Goal: Task Accomplishment & Management: Use online tool/utility

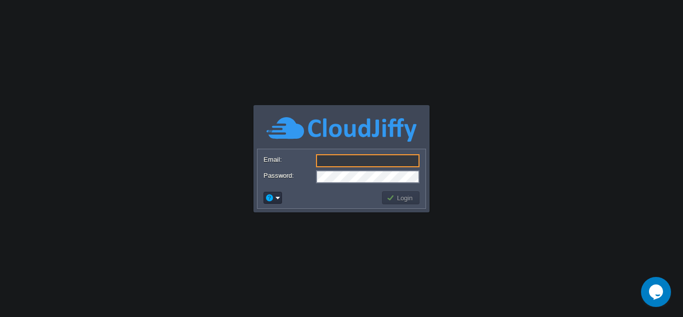
type input "[EMAIL_ADDRESS][DOMAIN_NAME]"
click at [398, 199] on button "Login" at bounding box center [401, 197] width 29 height 9
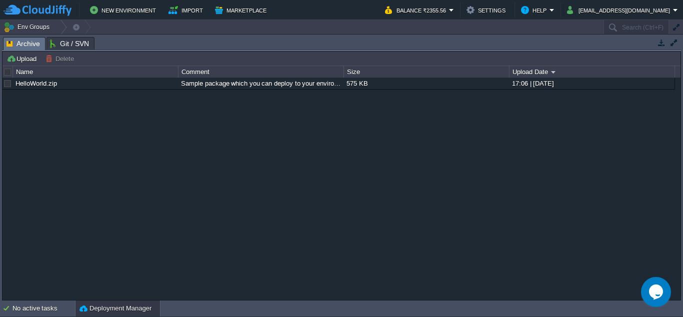
drag, startPoint x: 0, startPoint y: 144, endPoint x: 501, endPoint y: 199, distance: 503.6
click at [500, 199] on div "HelloWorld.zip Sample package which you can deploy to your environment. Feel fr…" at bounding box center [342, 189] width 678 height 222
click at [502, 199] on div "HelloWorld.zip Sample package which you can deploy to your environment. Feel fr…" at bounding box center [342, 189] width 678 height 222
click at [264, 51] on div "Tasks Activity Log Archive Git / SVN" at bounding box center [341, 44] width 679 height 15
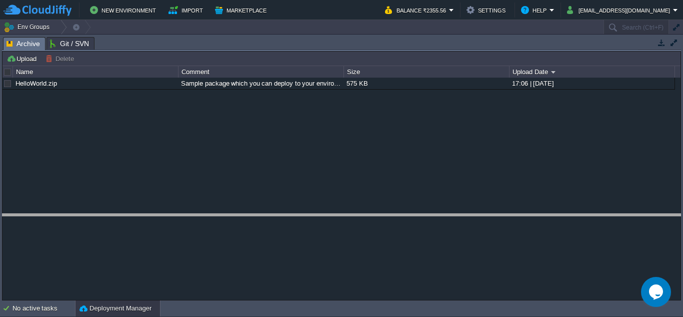
drag, startPoint x: 264, startPoint y: 51, endPoint x: 242, endPoint y: 227, distance: 177.8
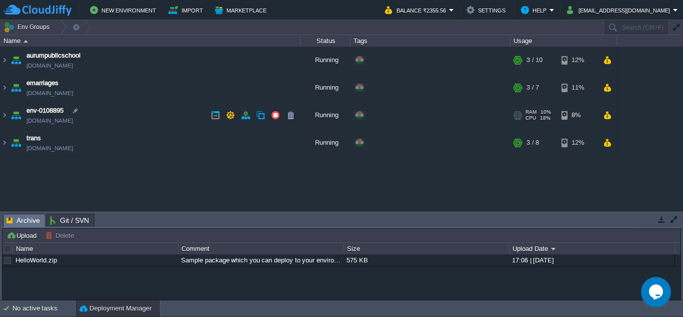
click at [17, 114] on img at bounding box center [16, 115] width 14 height 27
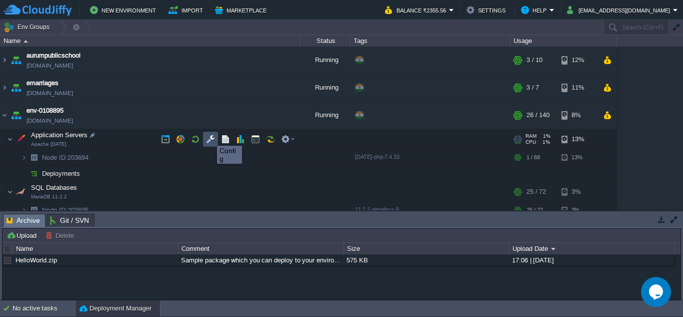
click at [210, 137] on button "button" at bounding box center [210, 139] width 9 height 9
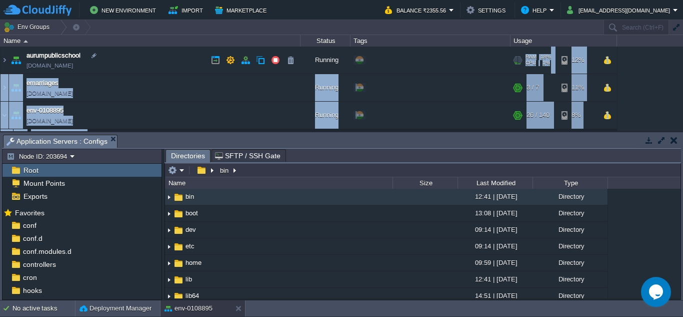
drag, startPoint x: 397, startPoint y: 117, endPoint x: 391, endPoint y: 54, distance: 63.8
click at [391, 54] on table "aurumpublicschool [DOMAIN_NAME] Running + Add to Env Group RAM 18% CPU 1% 3 / 1…" at bounding box center [309, 146] width 618 height 199
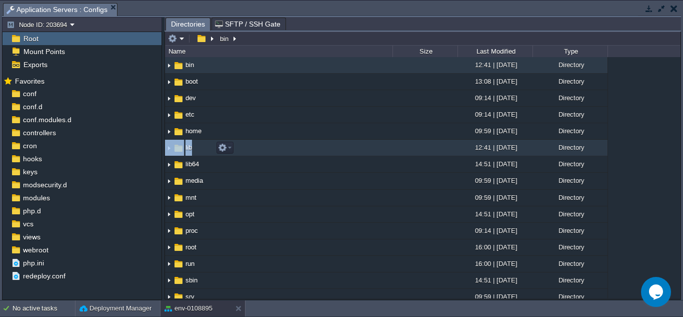
drag, startPoint x: 368, startPoint y: 148, endPoint x: 371, endPoint y: 125, distance: 22.6
click at [369, 140] on table ".. bin 12:41 | [DATE] Directory boot 13:08 | [DATE] Directory dev 09:14 | [DATE…" at bounding box center [386, 294] width 443 height 474
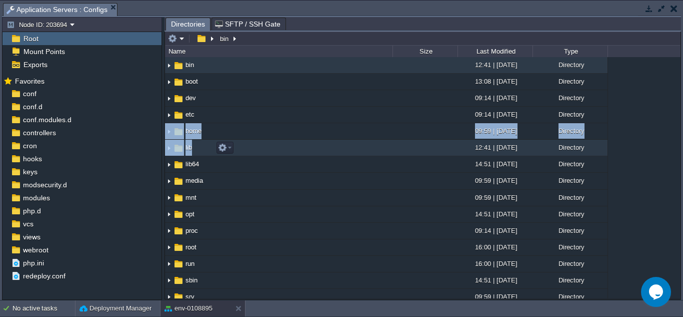
click at [375, 96] on td "dev" at bounding box center [279, 98] width 228 height 17
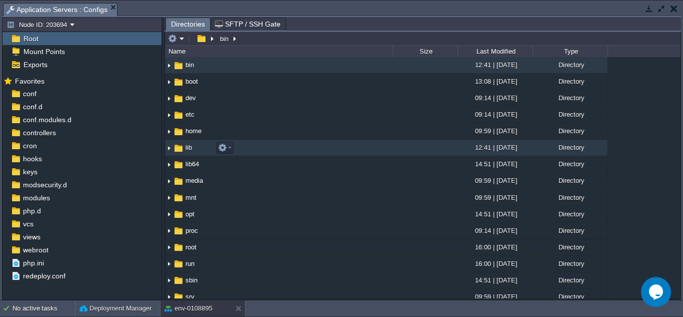
click at [375, 94] on td "dev" at bounding box center [279, 98] width 228 height 17
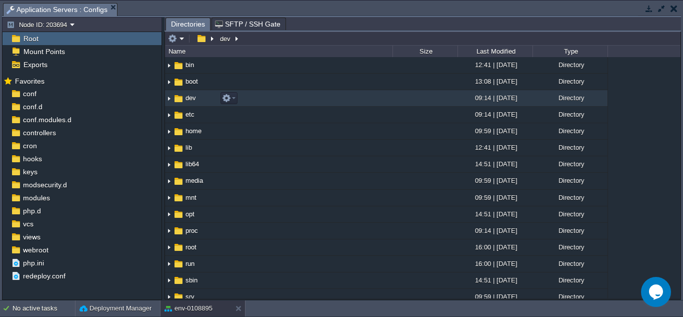
click at [376, 86] on td "boot" at bounding box center [279, 82] width 228 height 17
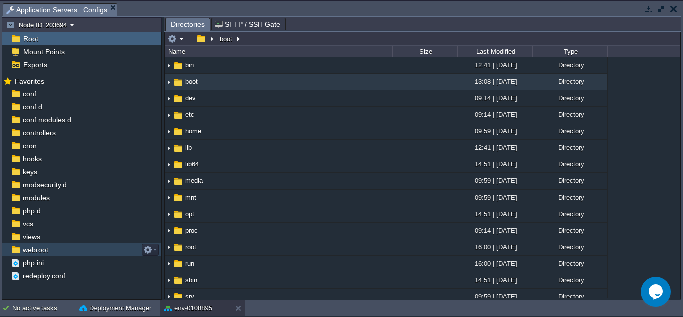
click at [42, 249] on span "webroot" at bounding box center [35, 249] width 29 height 9
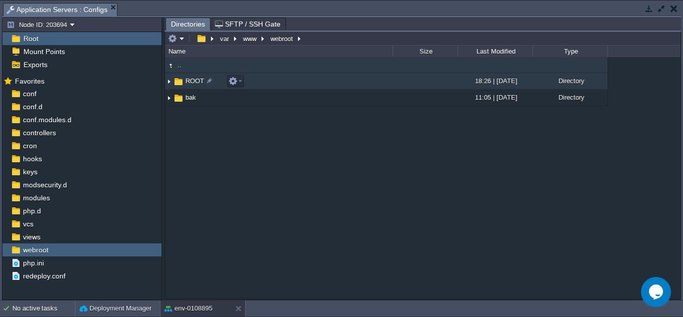
click at [183, 78] on img at bounding box center [178, 81] width 11 height 11
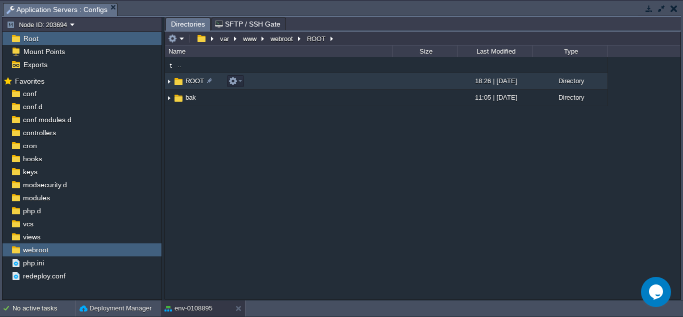
click at [179, 81] on img at bounding box center [178, 81] width 11 height 11
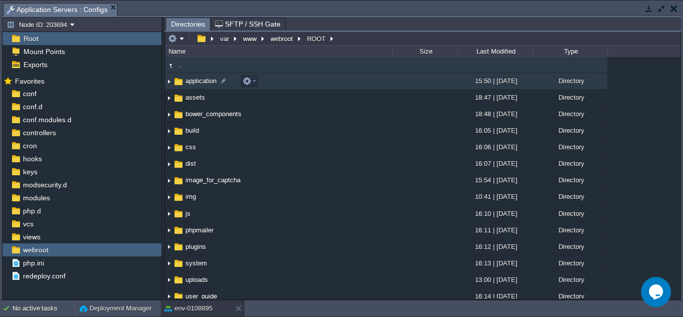
click at [197, 84] on span "application" at bounding box center [201, 81] width 34 height 9
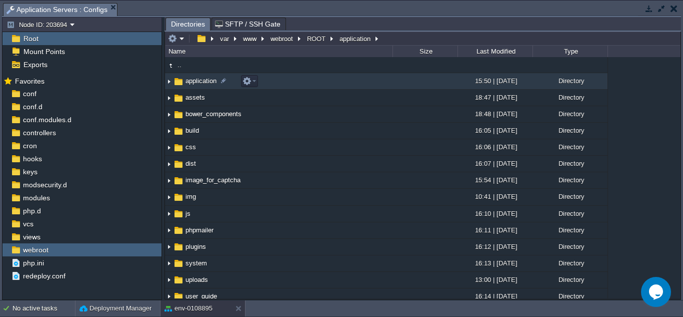
click at [197, 84] on span "application" at bounding box center [201, 81] width 34 height 9
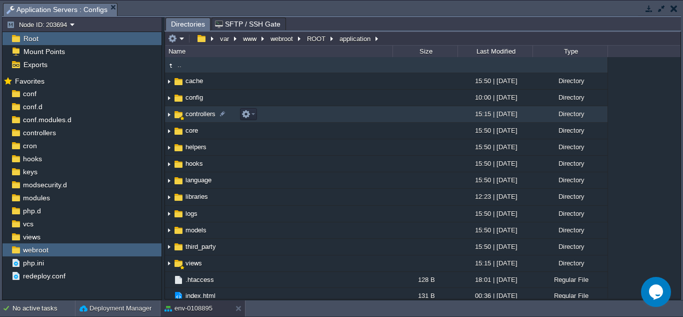
click at [204, 113] on span "controllers" at bounding box center [200, 114] width 33 height 9
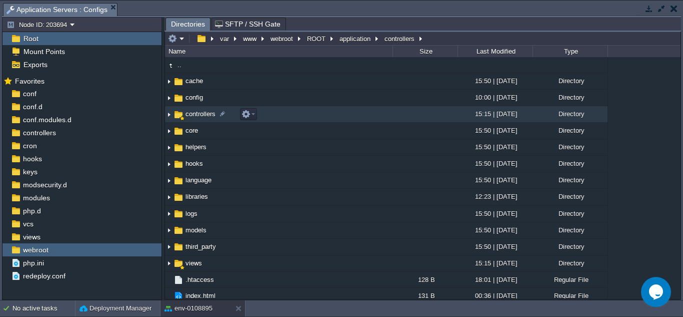
click at [204, 113] on span "controllers" at bounding box center [200, 114] width 33 height 9
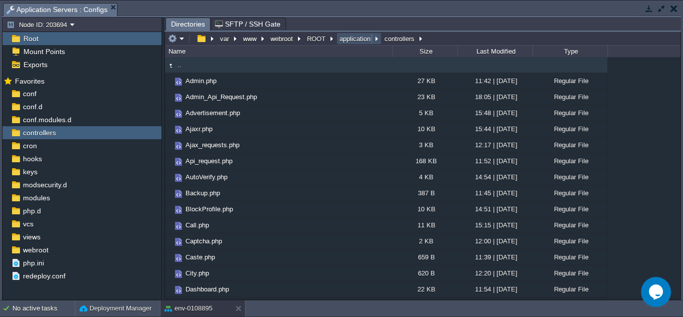
click at [360, 39] on button "application" at bounding box center [355, 38] width 35 height 9
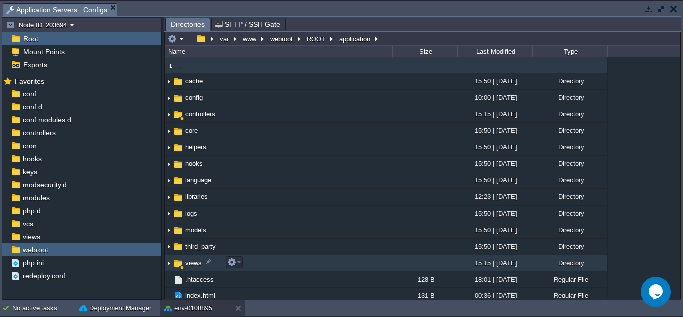
click at [193, 258] on td "views" at bounding box center [279, 263] width 228 height 17
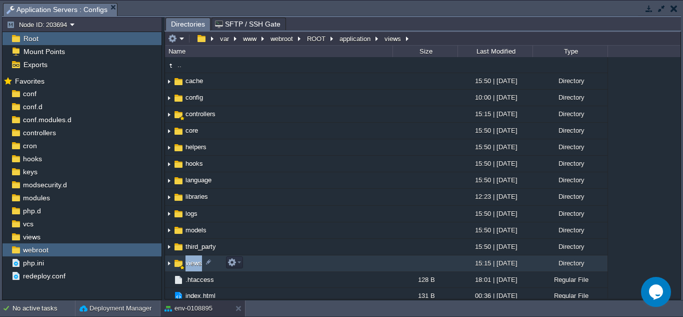
click at [193, 258] on td "views" at bounding box center [279, 263] width 228 height 17
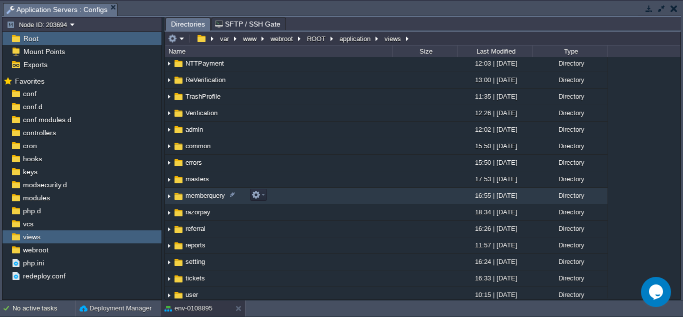
scroll to position [200, 0]
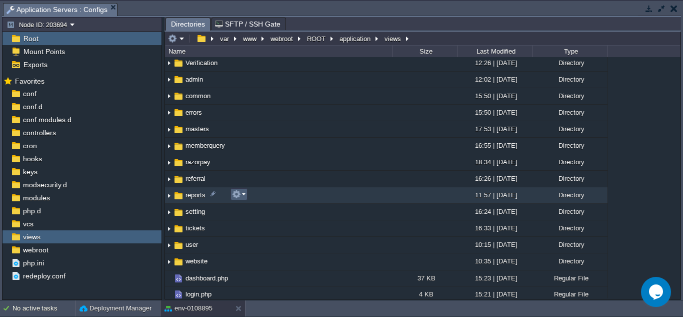
click at [244, 195] on em at bounding box center [239, 194] width 14 height 9
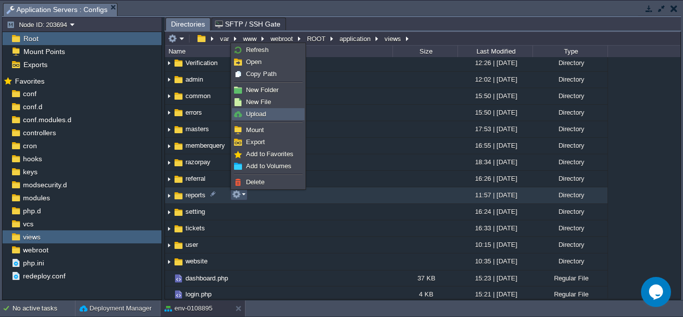
click at [261, 114] on span "Upload" at bounding box center [256, 114] width 20 height 8
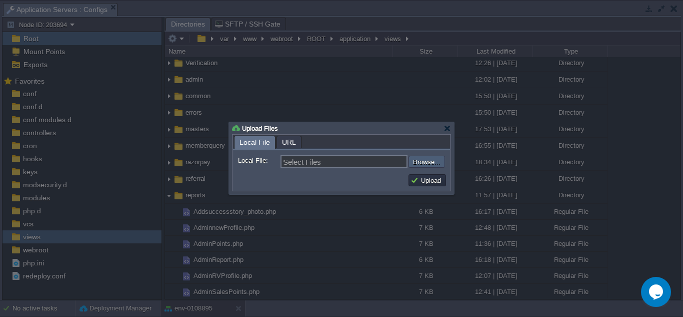
click at [430, 163] on input "file" at bounding box center [382, 162] width 127 height 12
type input "C:\fakepath\AddAdminRewardPoints.php"
type input "AddAdminRewardPoints.php"
click at [420, 181] on button "Upload" at bounding box center [428, 180] width 34 height 9
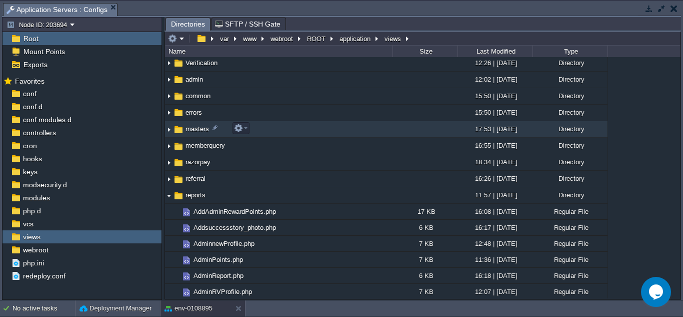
scroll to position [150, 0]
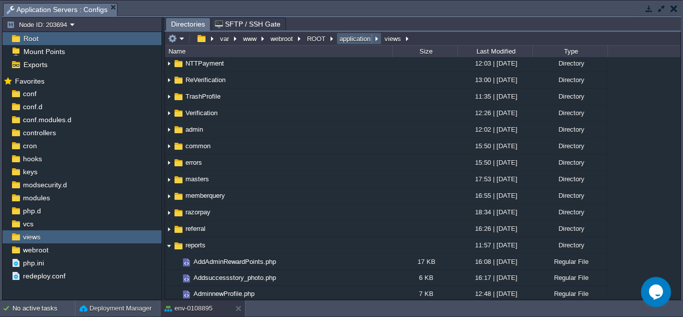
click at [357, 39] on button "application" at bounding box center [355, 38] width 35 height 9
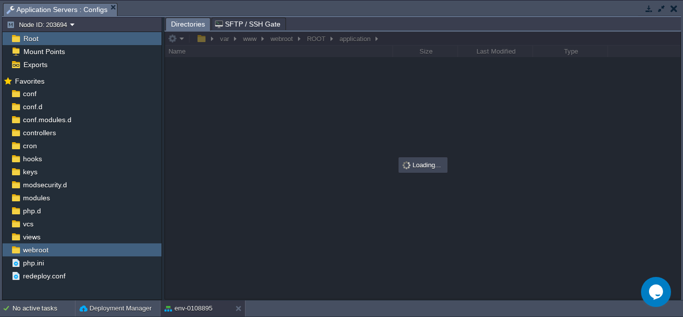
scroll to position [0, 0]
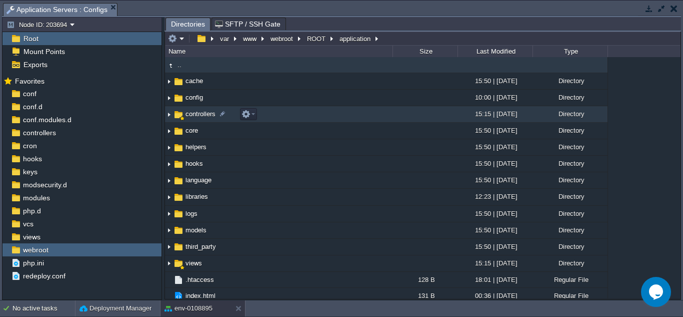
click at [207, 114] on span "controllers" at bounding box center [200, 114] width 33 height 9
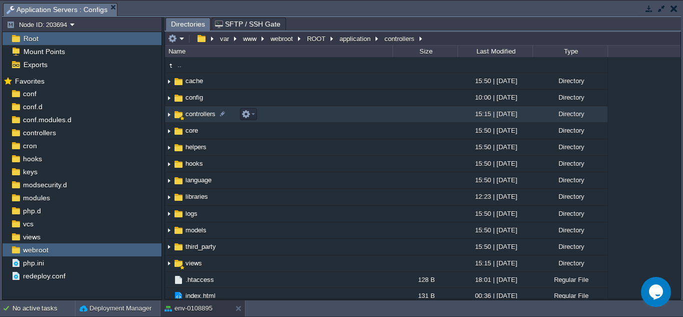
click at [207, 114] on span "controllers" at bounding box center [200, 114] width 33 height 9
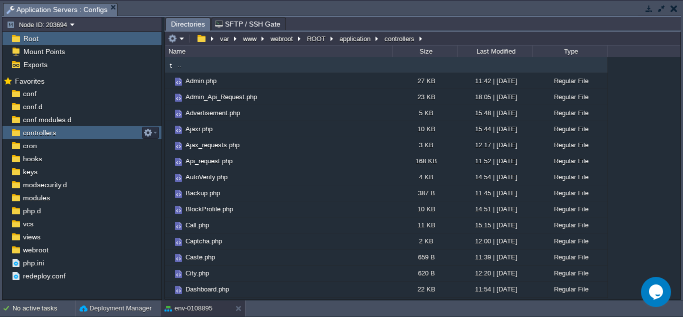
click at [44, 135] on span "controllers" at bounding box center [39, 132] width 37 height 9
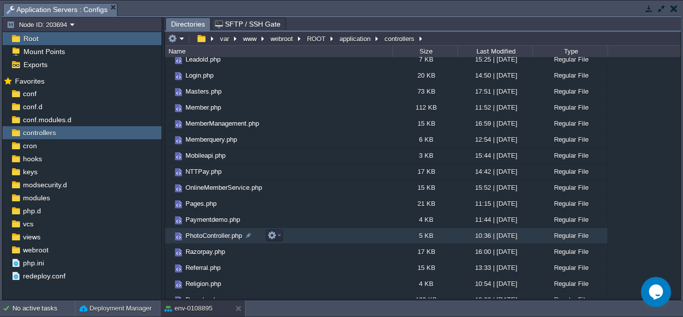
scroll to position [350, 0]
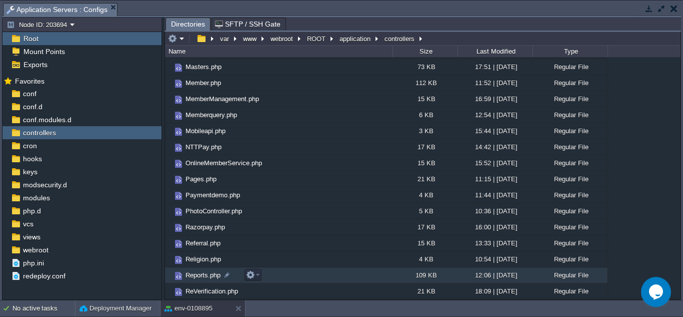
click at [205, 276] on span "Reports.php" at bounding box center [203, 275] width 38 height 9
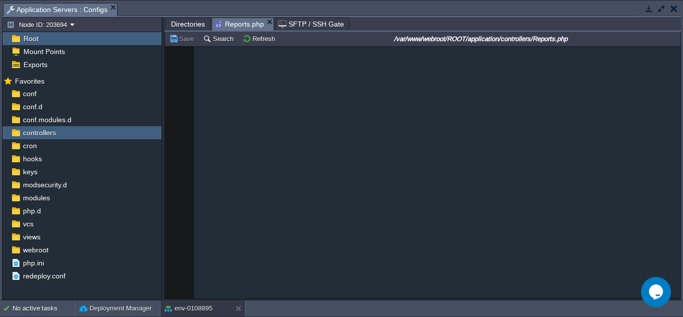
scroll to position [13620, 0]
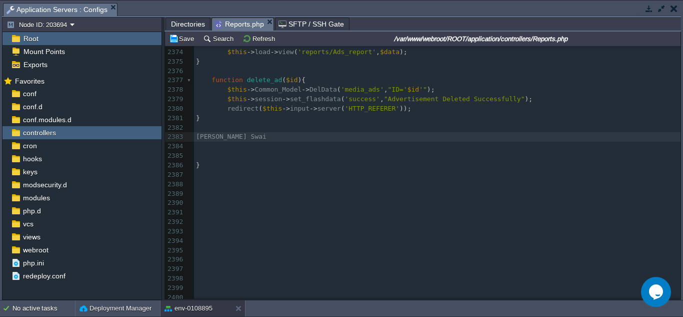
type textarea "[PERSON_NAME]"
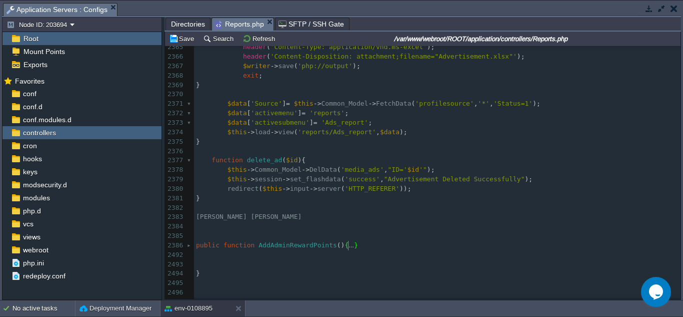
click at [196, 217] on pre "[PERSON_NAME]" at bounding box center [437, 217] width 487 height 10
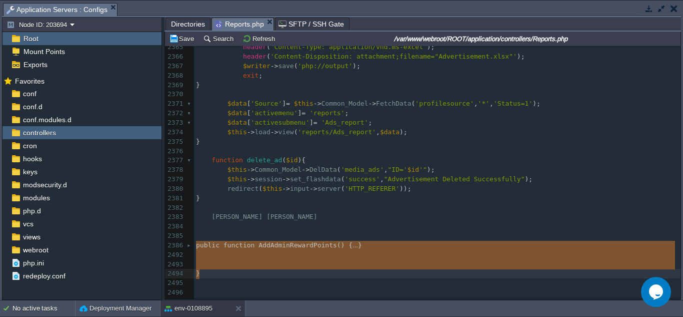
drag, startPoint x: 195, startPoint y: 246, endPoint x: 210, endPoint y: 270, distance: 28.5
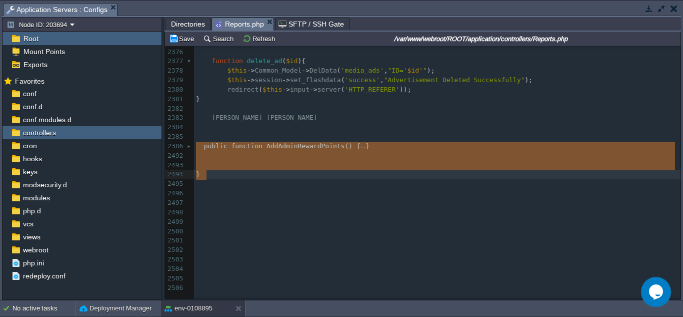
scroll to position [23539, 0]
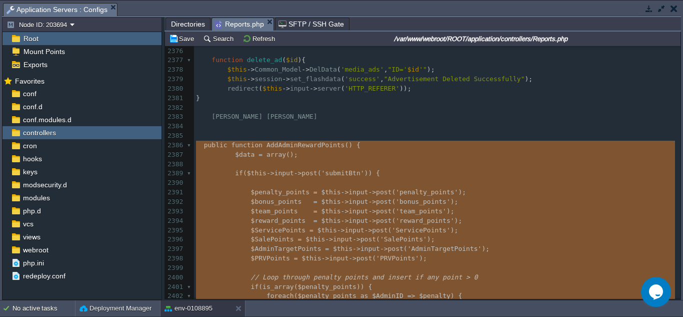
type textarea "-"
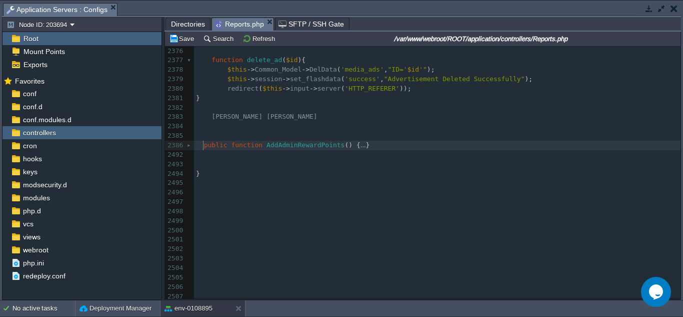
type textarea "-"
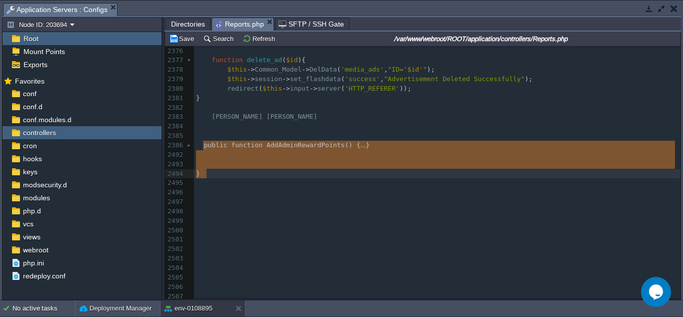
drag, startPoint x: 203, startPoint y: 148, endPoint x: 212, endPoint y: 172, distance: 25.6
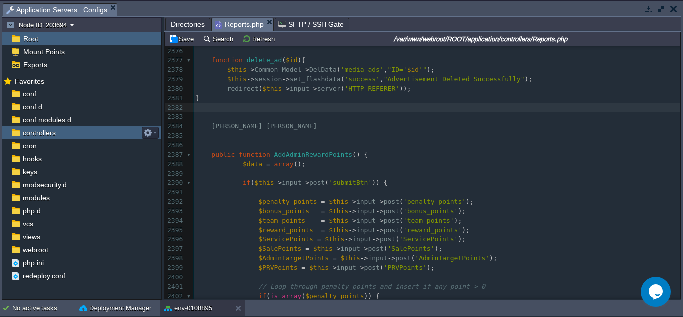
click at [46, 133] on span "controllers" at bounding box center [39, 132] width 37 height 9
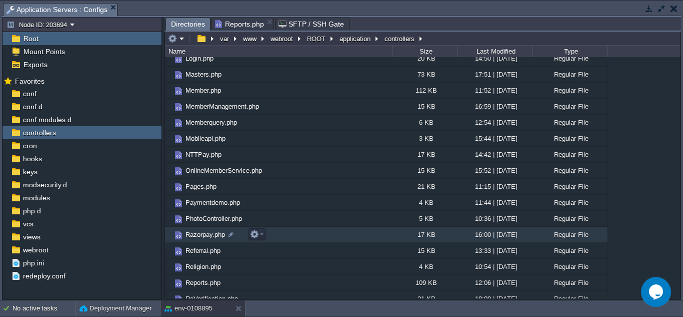
scroll to position [400, 0]
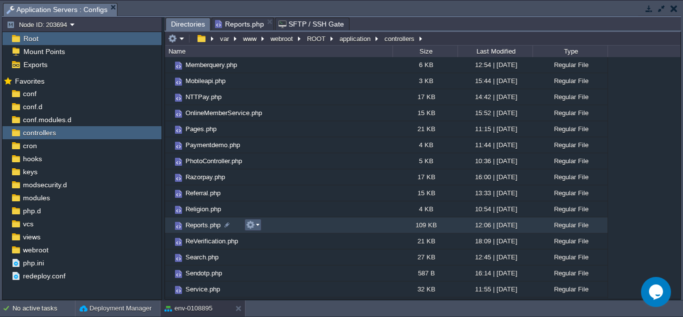
click at [257, 224] on em at bounding box center [253, 224] width 14 height 9
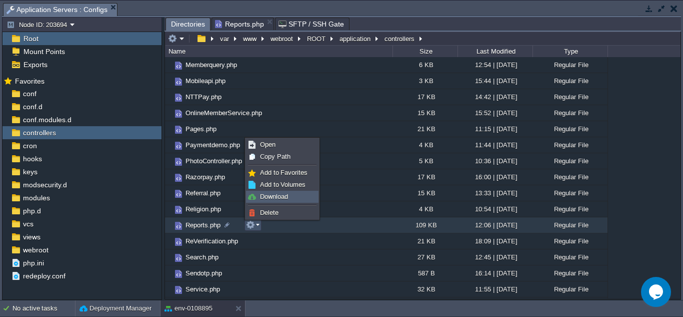
click at [266, 195] on span "Download" at bounding box center [274, 197] width 28 height 8
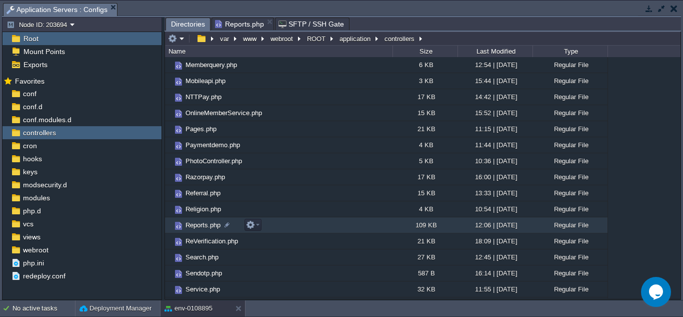
click at [221, 223] on span "Reports.php" at bounding box center [203, 225] width 38 height 9
click at [219, 224] on span "Reports.php" at bounding box center [203, 225] width 38 height 9
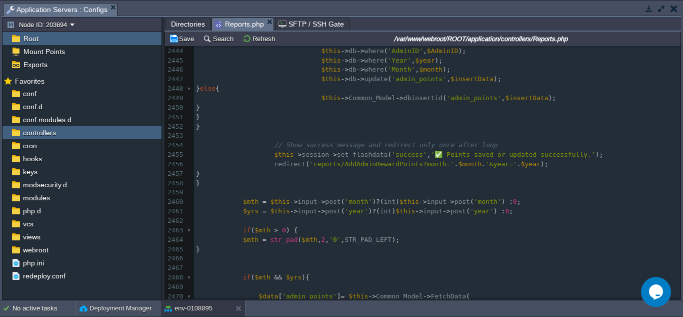
scroll to position [23985, 0]
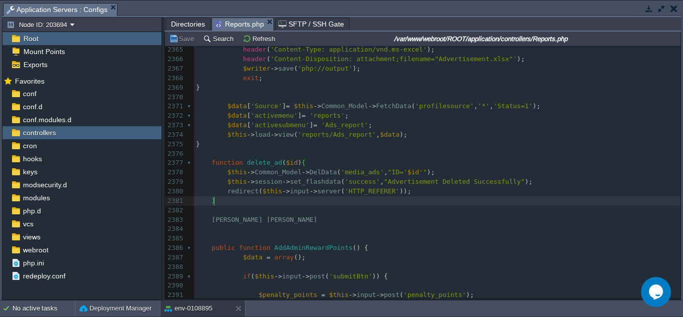
type textarea "-"
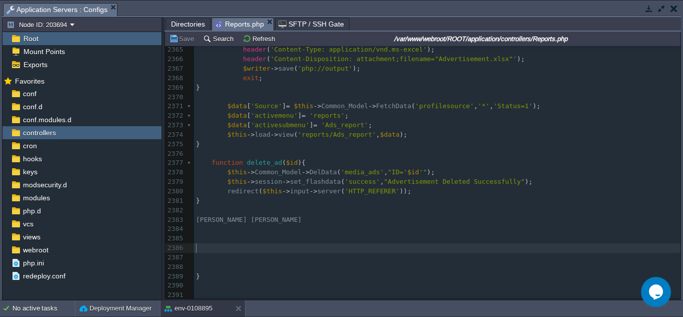
click at [242, 221] on div "xxxxxxxxxx } 2355 $sheet -> setCellValue ( 'B' . $x , date ( 'd-M-Y' , strtotim…" at bounding box center [437, 168] width 487 height 434
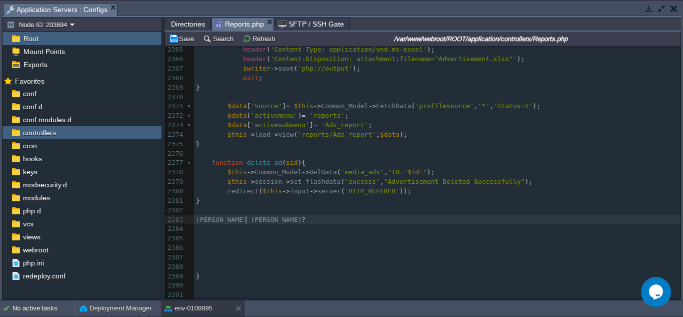
type textarea "??"
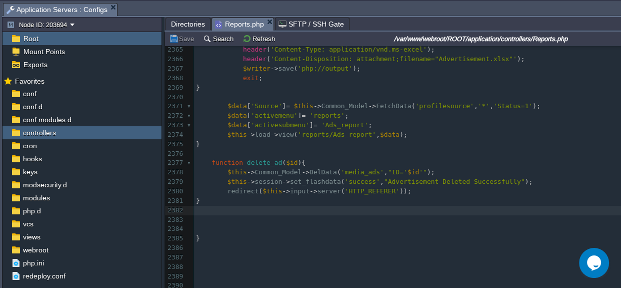
scroll to position [23437, 0]
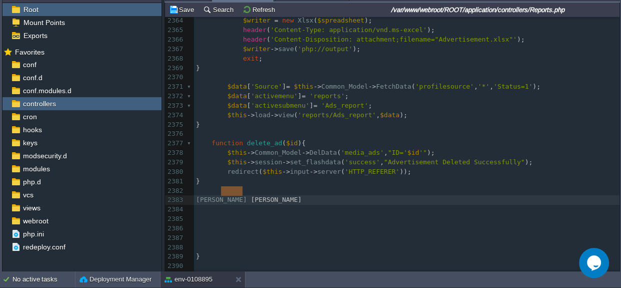
type textarea "[PERSON_NAME]"
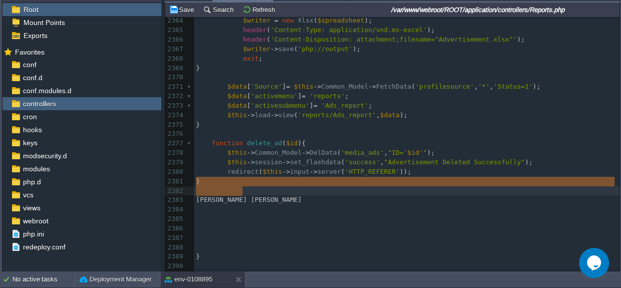
drag, startPoint x: 248, startPoint y: 189, endPoint x: 216, endPoint y: 190, distance: 32.0
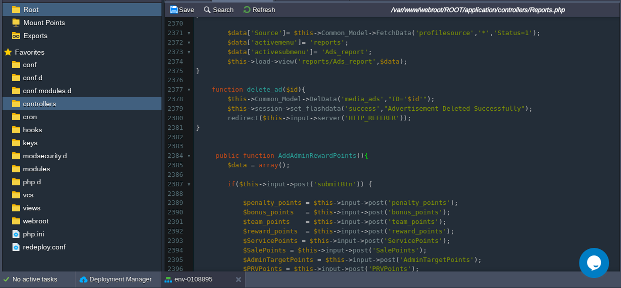
scroll to position [23423, 0]
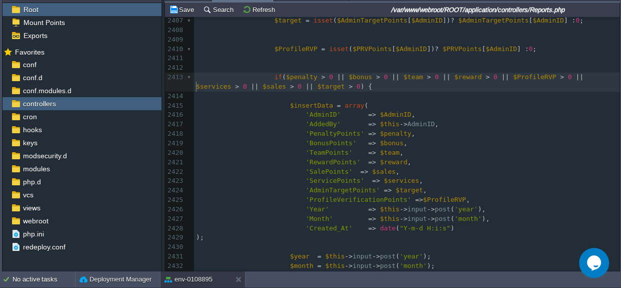
click at [197, 87] on div "xxxxxxxxxx } 2397 2398 // Loop through penalty points and insert if any point >…" at bounding box center [407, 143] width 426 height 443
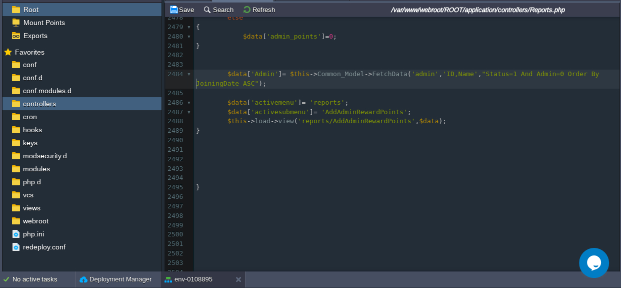
click at [195, 84] on div "xxxxxxxxxx if ( $penalty > 0 || $bonus > 0 || $team > 0 || $reward > 0 || $Prof…" at bounding box center [407, 59] width 426 height 603
click at [196, 84] on div at bounding box center [196, 84] width 1 height 10
click at [198, 84] on span ""Status=1 And Admin=0 Order By JoiningDate ASC"" at bounding box center [399, 78] width 407 height 17
click at [221, 88] on div "xxxxxxxxxx if ( $penalty > 0 || $bonus > 0 || $team > 0 || $reward > 0 || $Prof…" at bounding box center [407, 64] width 426 height 613
click at [196, 81] on div "xxxxxxxxxx if ( $penalty > 0 || $bonus > 0 || $team > 0 || $reward > 0 || $Prof…" at bounding box center [407, 64] width 426 height 613
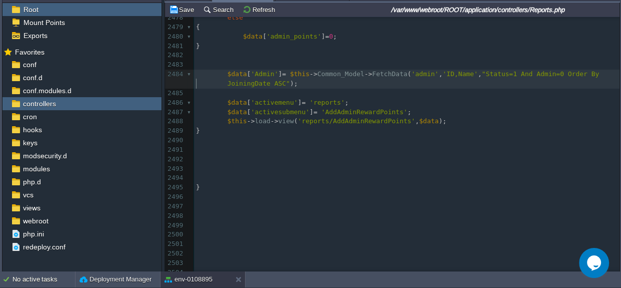
click at [228, 103] on span "$data" at bounding box center [238, 103] width 20 height 8
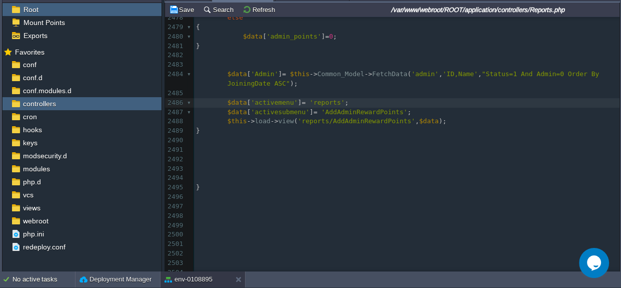
click at [198, 83] on span ""Status=1 And Admin=0 Order By JoiningDate ASC"" at bounding box center [399, 78] width 407 height 17
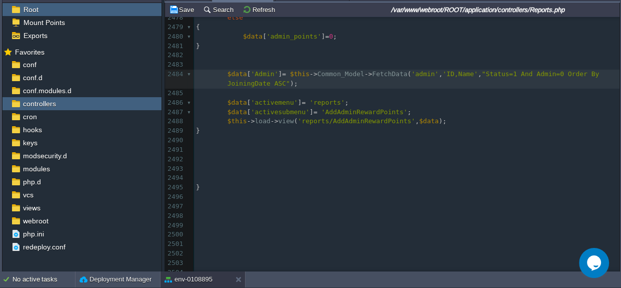
click at [195, 83] on pre "$data [ 'Admin' ] = $this -> Common_Model -> FetchData ( 'admin' , 'ID,Name' , …" at bounding box center [407, 79] width 426 height 19
click at [239, 95] on pre "​" at bounding box center [407, 94] width 426 height 10
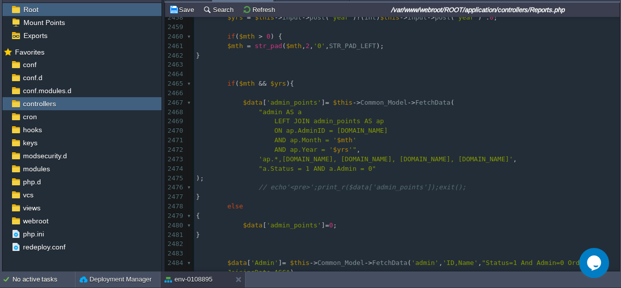
scroll to position [24288, 0]
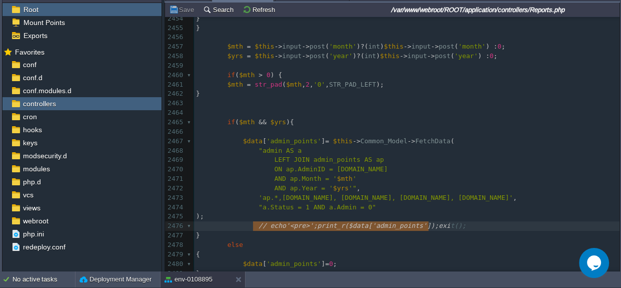
type textarea "// echo'<pre>';print_r($data['admin_points']);exit();"
drag, startPoint x: 253, startPoint y: 227, endPoint x: 454, endPoint y: 227, distance: 201.0
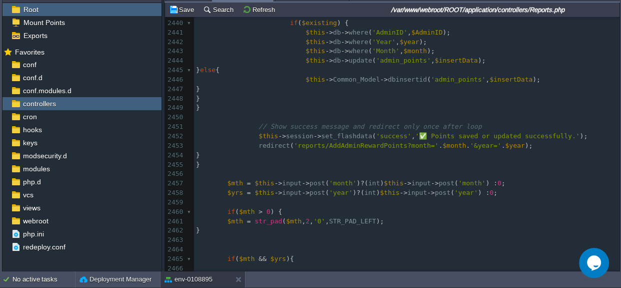
scroll to position [24152, 0]
click at [276, 127] on div "xxxxxxxxxx 2429 ); 2430 ​ 2431 $year = $this -> input -> post ( 'year' ); 2432 …" at bounding box center [407, 193] width 426 height 556
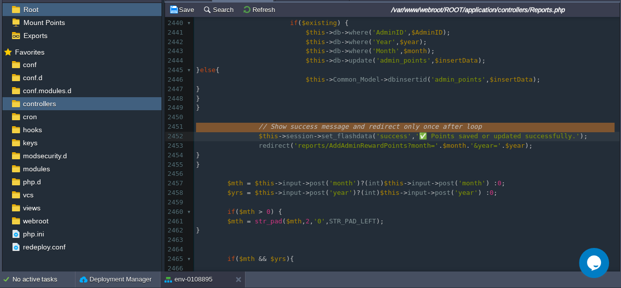
type textarea "// Show success message and redirect only once after loop"
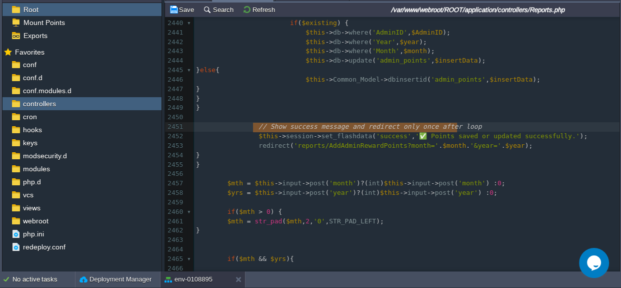
type textarea "// Show success message and redirect only once after loop"
drag, startPoint x: 464, startPoint y: 124, endPoint x: 251, endPoint y: 127, distance: 213.0
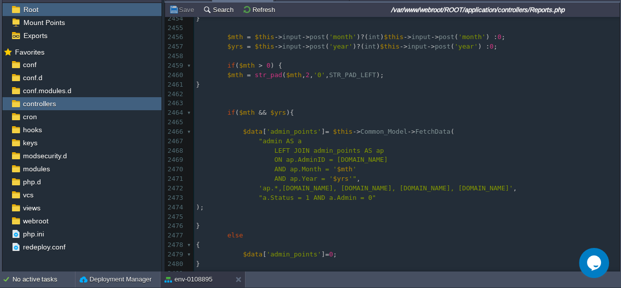
scroll to position [24288, 0]
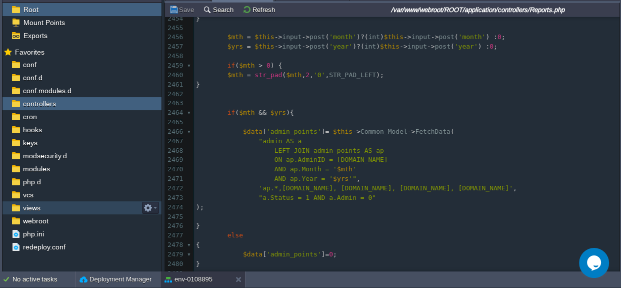
click at [35, 209] on span "views" at bounding box center [31, 207] width 21 height 9
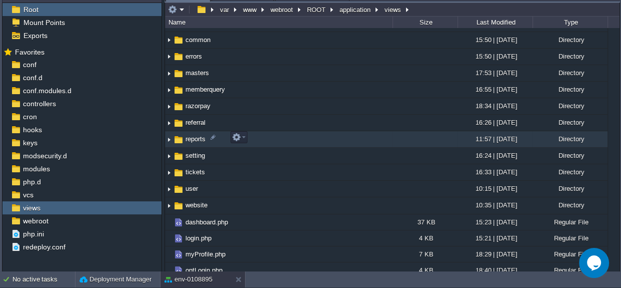
scroll to position [182, 0]
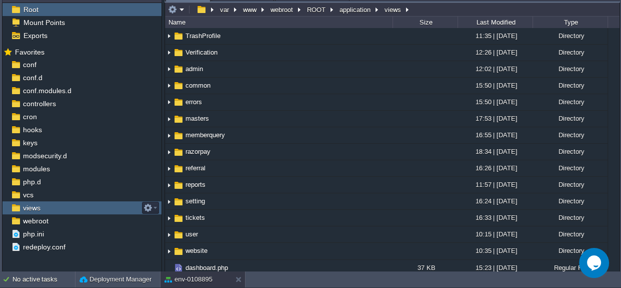
click at [42, 206] on div "views" at bounding box center [82, 207] width 159 height 13
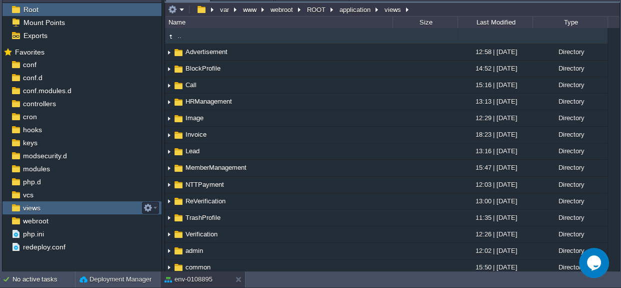
click at [42, 206] on div "views" at bounding box center [82, 207] width 159 height 13
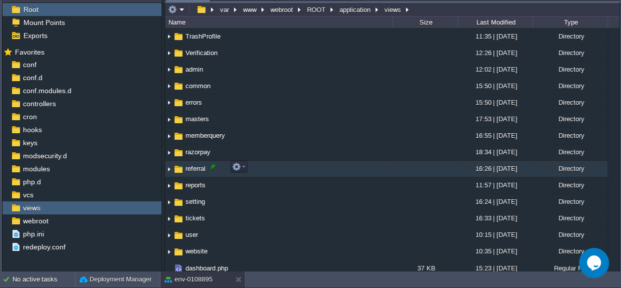
scroll to position [182, 0]
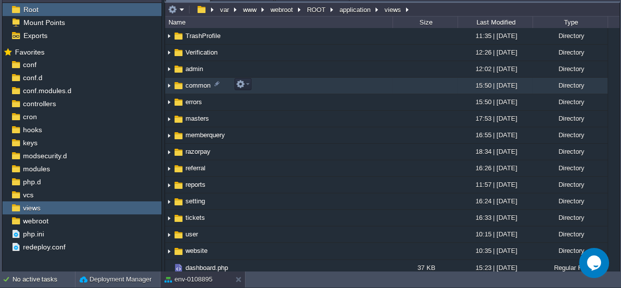
click at [204, 82] on span "common" at bounding box center [198, 85] width 28 height 9
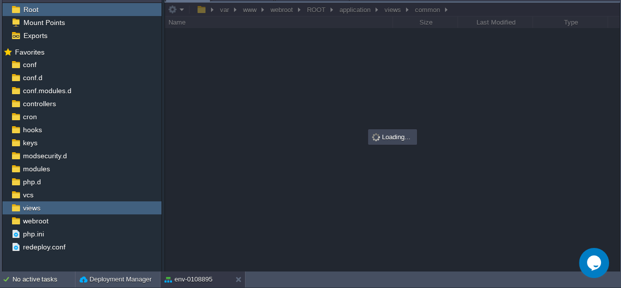
scroll to position [0, 0]
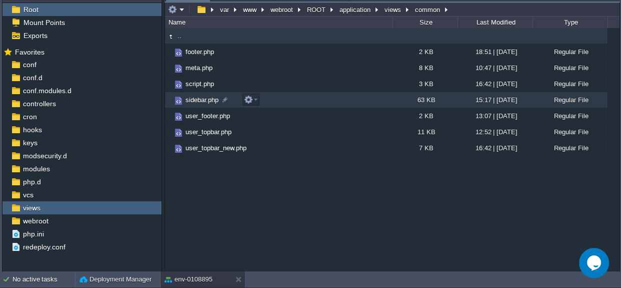
click at [196, 99] on span "sidebar.php" at bounding box center [202, 100] width 36 height 9
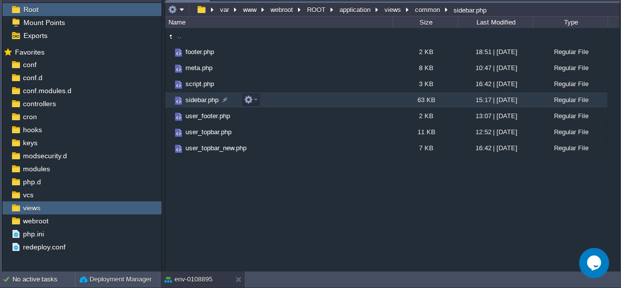
click at [196, 99] on span "sidebar.php" at bounding box center [202, 100] width 36 height 9
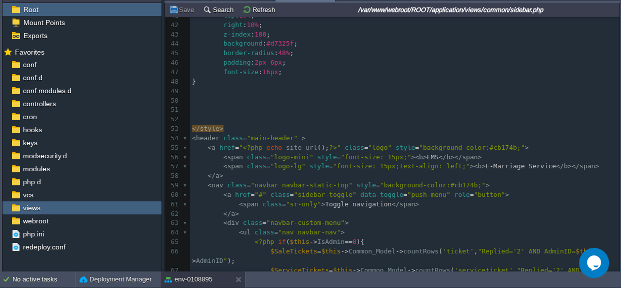
scroll to position [365, 0]
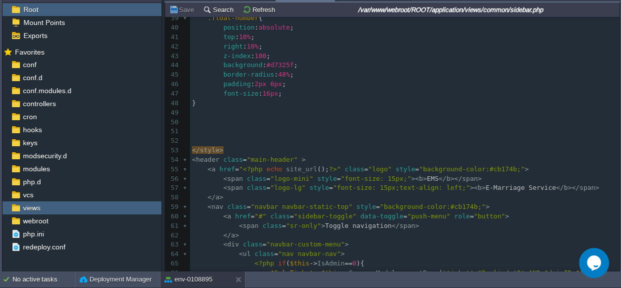
click at [269, 130] on pre "​" at bounding box center [405, 132] width 430 height 10
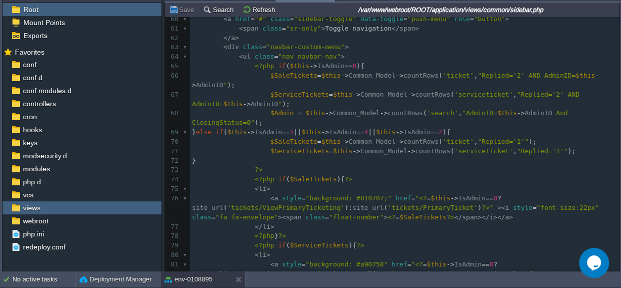
scroll to position [590, 0]
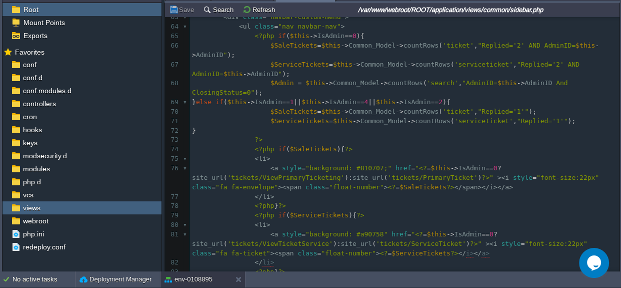
click at [507, 11] on input "/var/www/webroot/ROOT/application/views/common/sidebar.php" at bounding box center [450, 10] width 335 height 12
click at [85, 206] on div "views" at bounding box center [82, 207] width 159 height 13
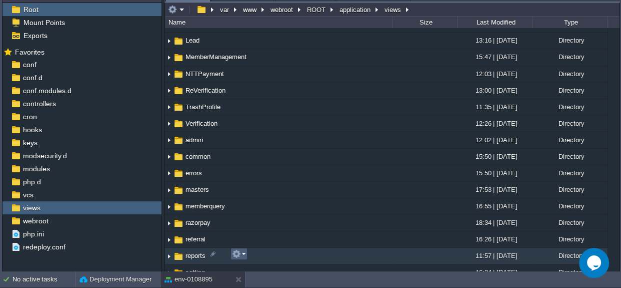
scroll to position [136, 0]
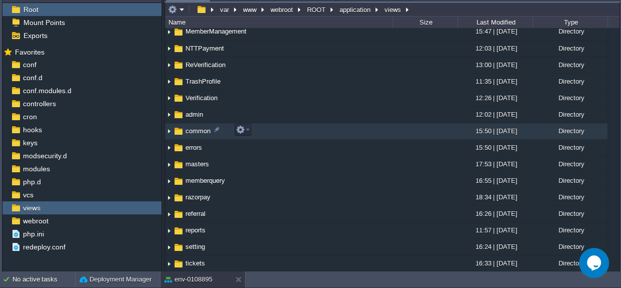
click at [194, 128] on span "common" at bounding box center [198, 131] width 28 height 9
click at [205, 129] on span "common" at bounding box center [198, 131] width 28 height 9
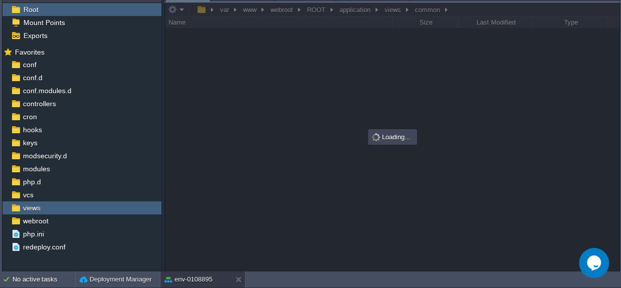
scroll to position [0, 0]
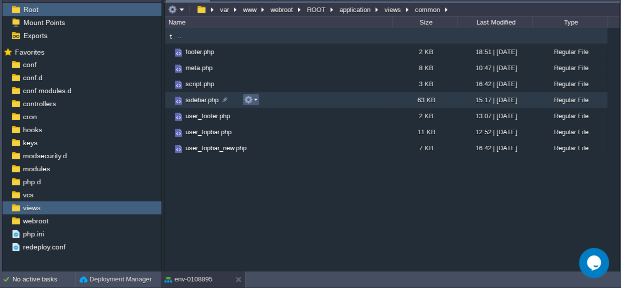
click at [253, 100] on em at bounding box center [251, 99] width 14 height 9
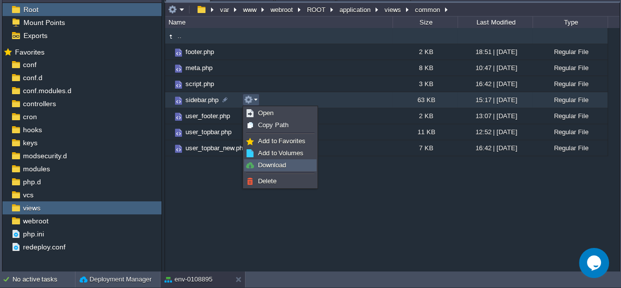
click at [262, 163] on span "Download" at bounding box center [272, 165] width 28 height 8
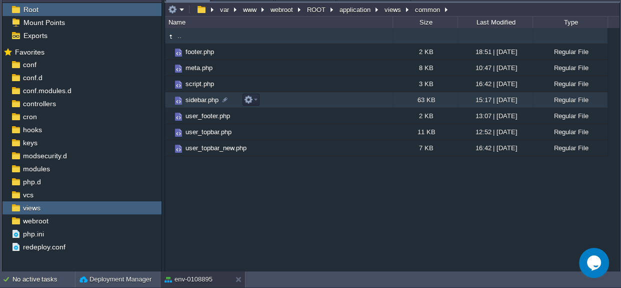
click at [207, 96] on span "sidebar.php" at bounding box center [202, 100] width 36 height 9
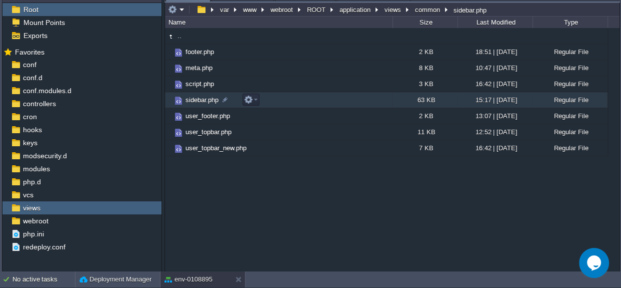
click at [199, 96] on span "sidebar.php" at bounding box center [202, 100] width 36 height 9
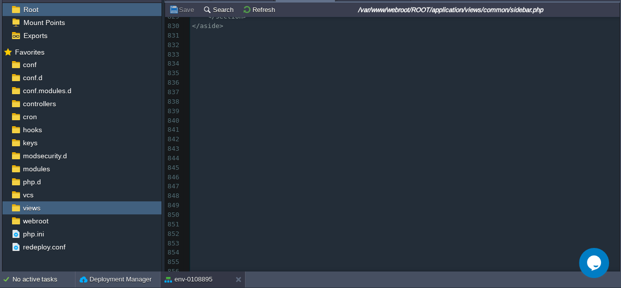
scroll to position [10214, 0]
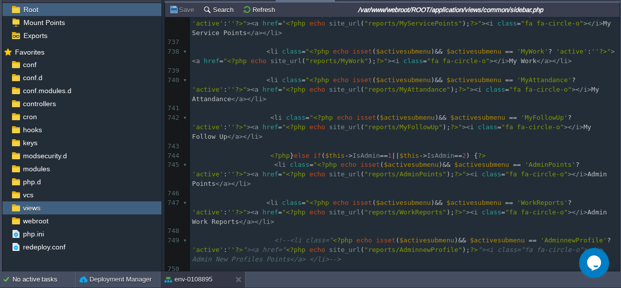
click at [311, 189] on pre at bounding box center [405, 194] width 430 height 10
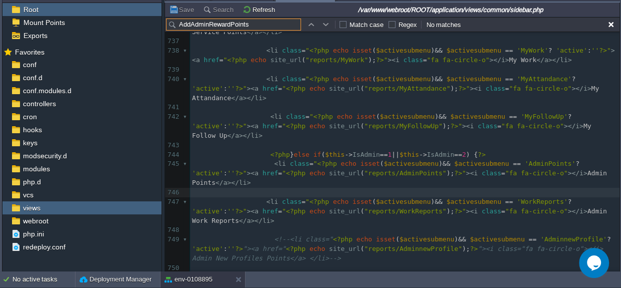
drag, startPoint x: 189, startPoint y: 24, endPoint x: 178, endPoint y: 25, distance: 11.5
click at [178, 25] on input "AddAdminRewardPoints" at bounding box center [233, 25] width 135 height 12
drag, startPoint x: 218, startPoint y: 24, endPoint x: 198, endPoint y: 27, distance: 20.8
click at [198, 27] on input "AdminRewardPoints" at bounding box center [233, 25] width 135 height 12
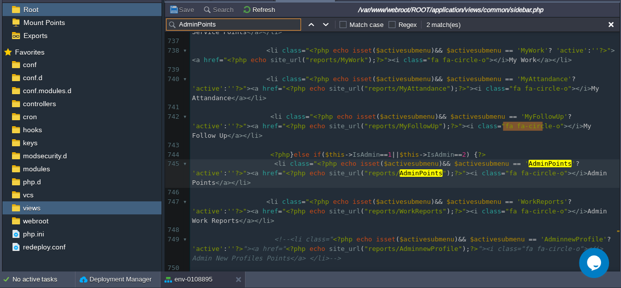
type input "AdminPoints"
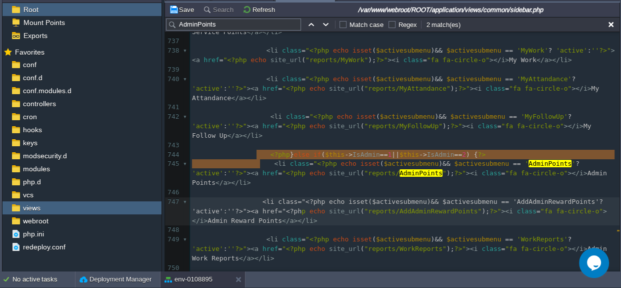
type textarea "<li class="<?php echo isset($activesubmenu) && $activesubmenu == 'AddAdminRewar…"
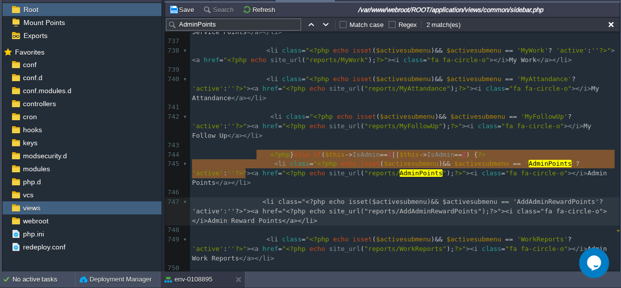
drag, startPoint x: 255, startPoint y: 154, endPoint x: 260, endPoint y: 169, distance: 15.5
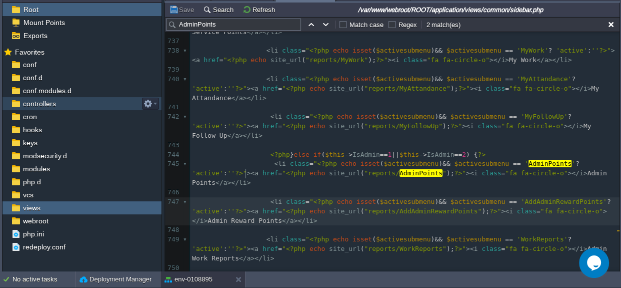
click at [48, 103] on span "controllers" at bounding box center [39, 103] width 37 height 9
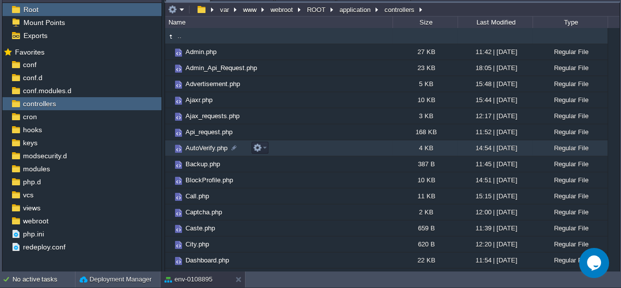
click at [201, 150] on span "AutoVerify.php" at bounding box center [206, 148] width 45 height 9
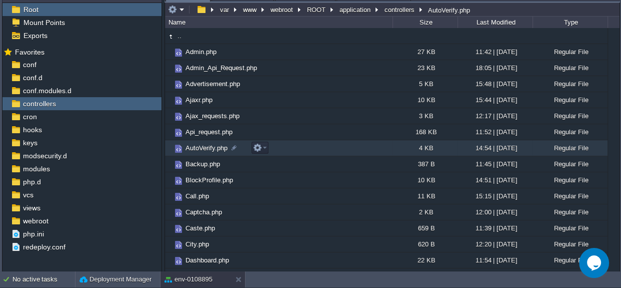
click at [201, 150] on span "AutoVerify.php" at bounding box center [206, 148] width 45 height 9
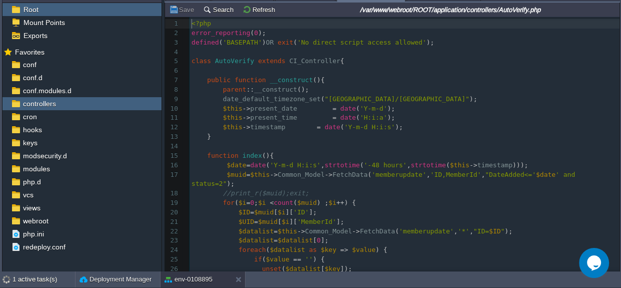
scroll to position [3, 0]
click at [35, 99] on span "controllers" at bounding box center [39, 103] width 37 height 9
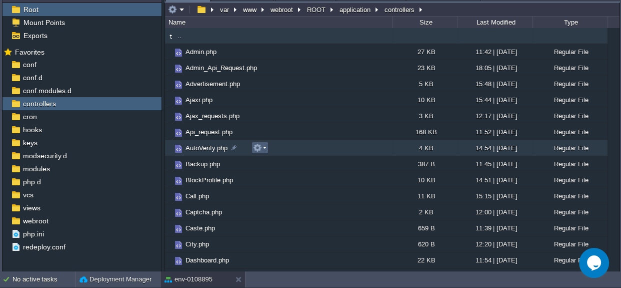
click at [260, 146] on button "button" at bounding box center [257, 147] width 9 height 9
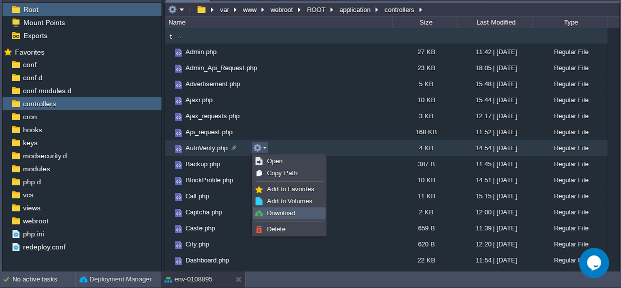
click at [270, 210] on span "Download" at bounding box center [281, 213] width 28 height 8
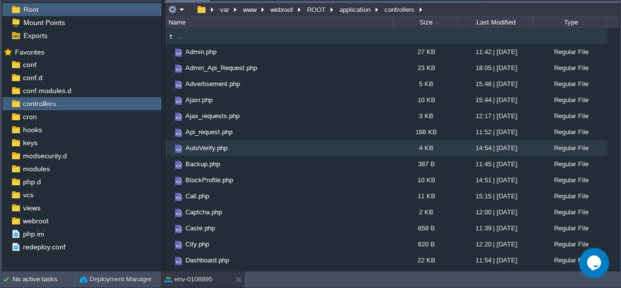
click at [233, 144] on td "AutoVerify.php" at bounding box center [279, 148] width 228 height 16
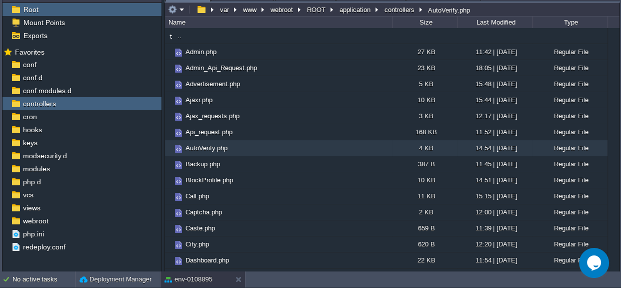
click at [233, 144] on td "AutoVerify.php" at bounding box center [279, 148] width 228 height 16
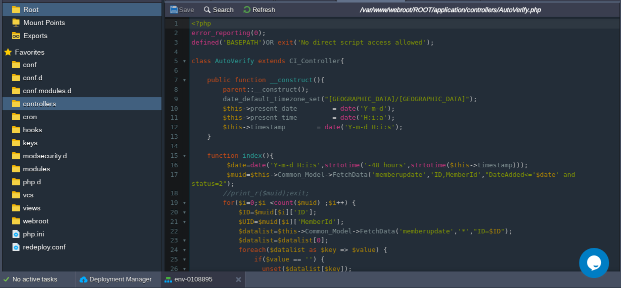
click at [219, 142] on span at bounding box center [215, 147] width 16 height 10
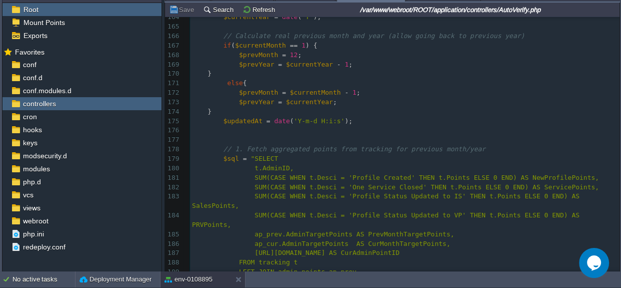
scroll to position [1434, 0]
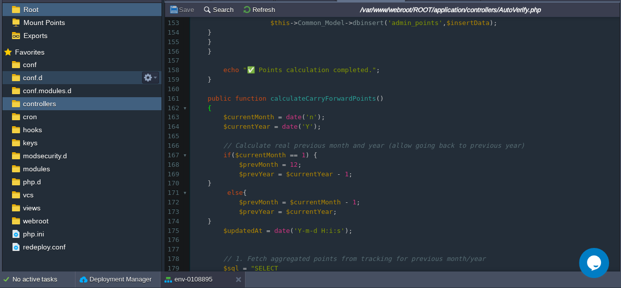
click at [36, 76] on span "conf.d" at bounding box center [32, 77] width 23 height 9
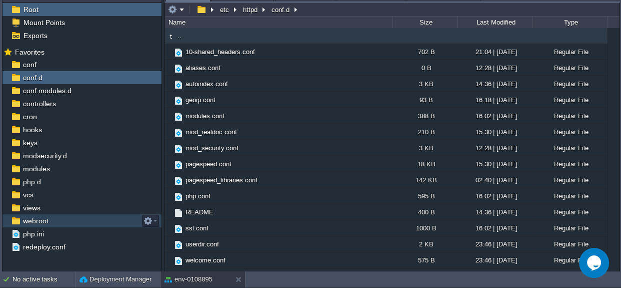
click at [40, 221] on span "webroot" at bounding box center [35, 220] width 29 height 9
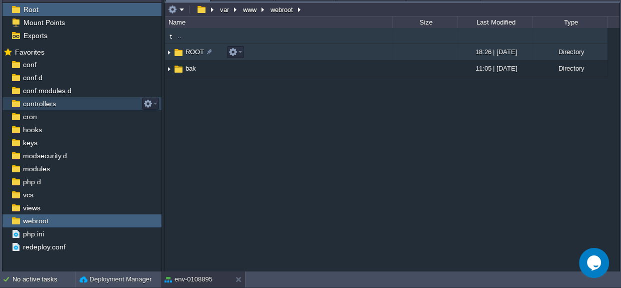
click at [190, 52] on span "ROOT" at bounding box center [195, 52] width 22 height 9
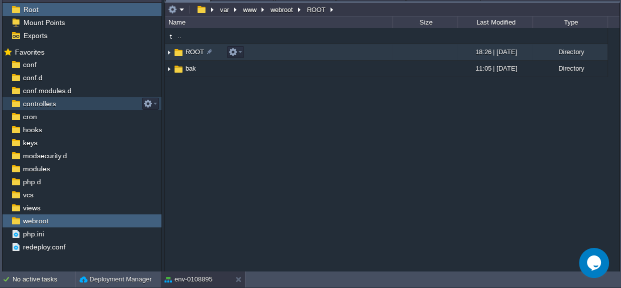
click at [183, 46] on td "ROOT" at bounding box center [279, 52] width 228 height 17
click at [182, 50] on img at bounding box center [178, 52] width 11 height 11
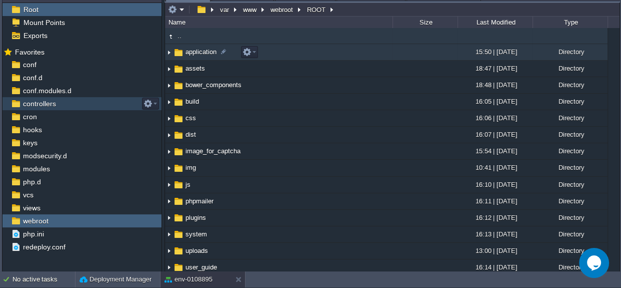
click at [195, 53] on span "application" at bounding box center [201, 52] width 34 height 9
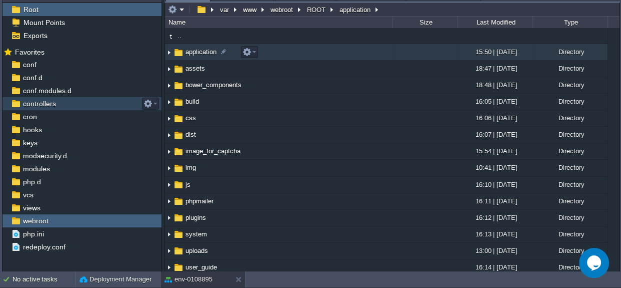
click at [195, 53] on span "application" at bounding box center [201, 52] width 34 height 9
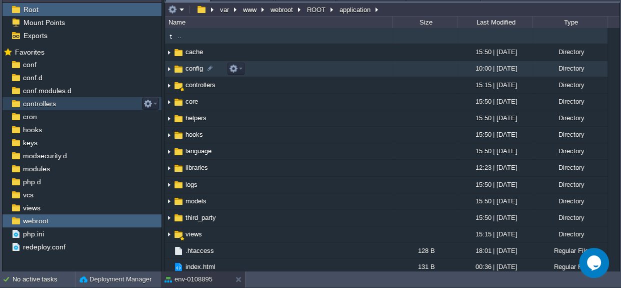
click at [192, 67] on span "config" at bounding box center [194, 68] width 21 height 9
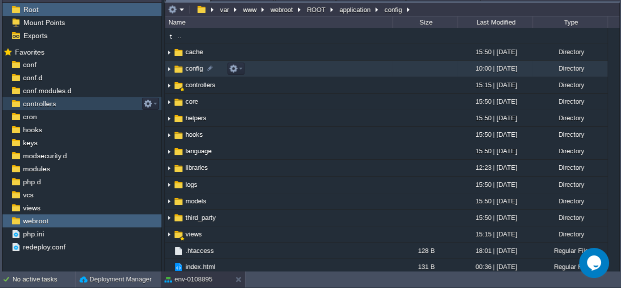
click at [192, 67] on span "config" at bounding box center [194, 68] width 21 height 9
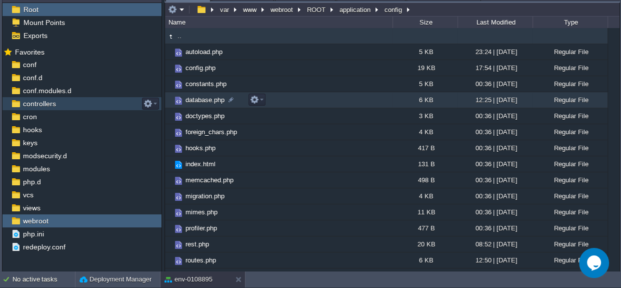
click at [190, 99] on span "database.php" at bounding box center [205, 100] width 42 height 9
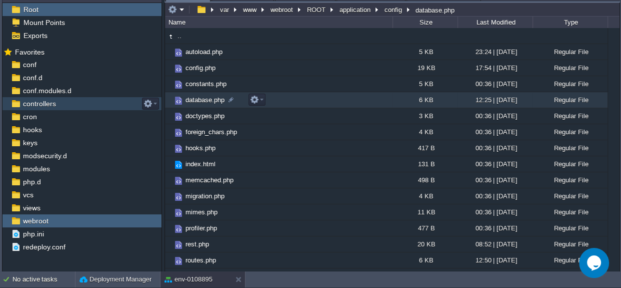
click at [191, 99] on span "database.php" at bounding box center [205, 100] width 42 height 9
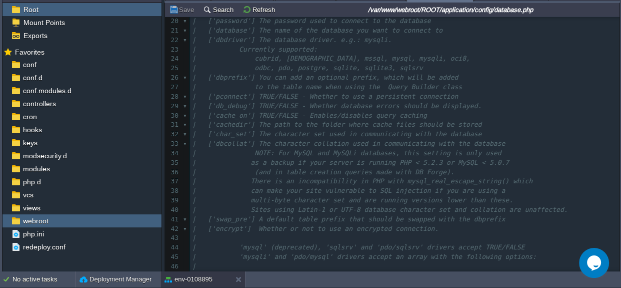
scroll to position [121, 0]
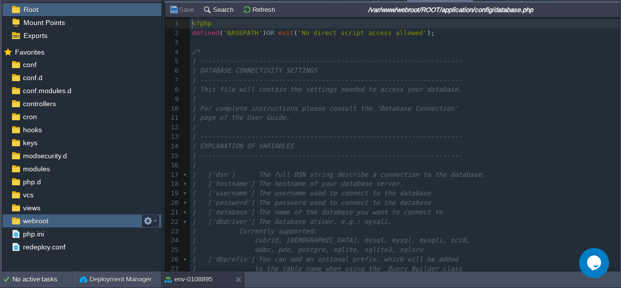
click at [24, 219] on span "webroot" at bounding box center [35, 220] width 29 height 9
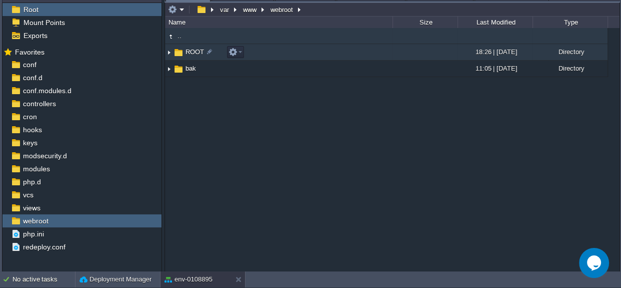
click at [189, 52] on span "ROOT" at bounding box center [195, 52] width 22 height 9
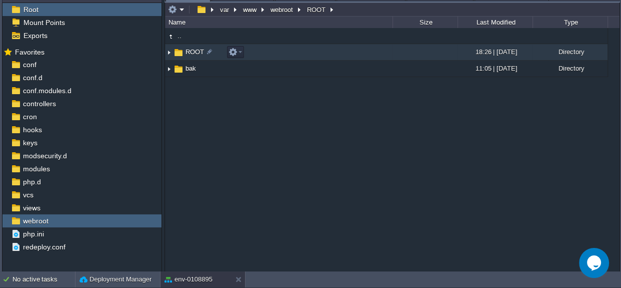
click at [189, 52] on span "ROOT" at bounding box center [195, 52] width 22 height 9
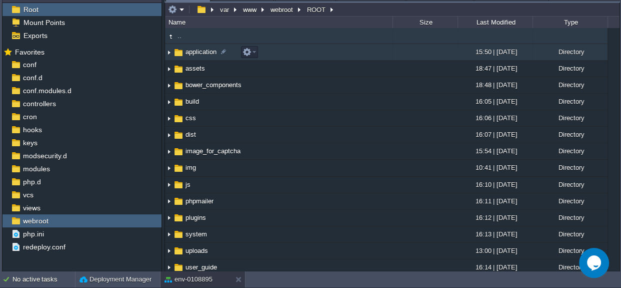
click at [198, 51] on span "application" at bounding box center [201, 52] width 34 height 9
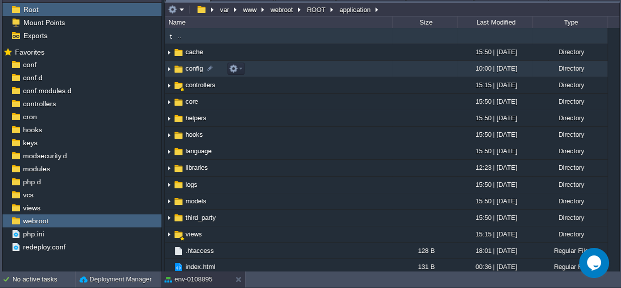
click at [196, 71] on span "config" at bounding box center [194, 68] width 21 height 9
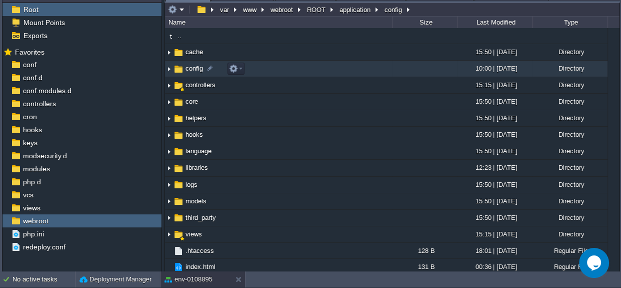
click at [196, 71] on span "config" at bounding box center [194, 68] width 21 height 9
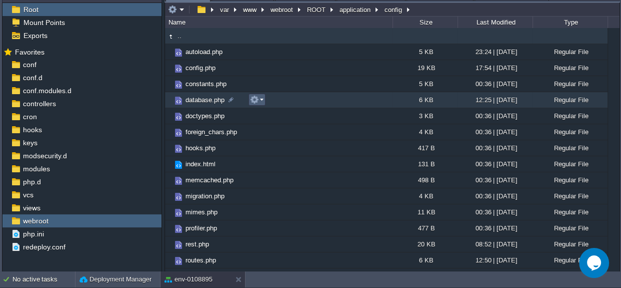
click at [262, 98] on em at bounding box center [257, 99] width 14 height 9
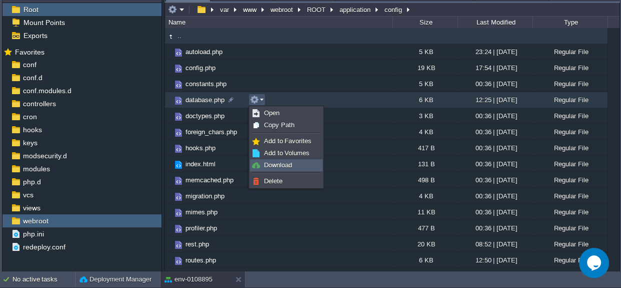
click at [273, 162] on span "Download" at bounding box center [278, 165] width 28 height 8
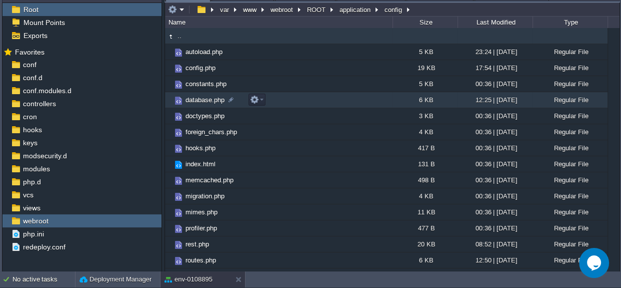
click at [210, 99] on span "database.php" at bounding box center [205, 100] width 42 height 9
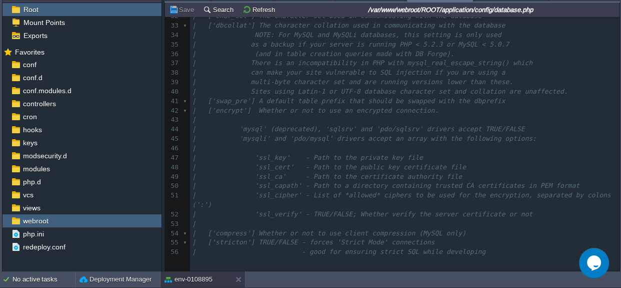
scroll to position [364, 0]
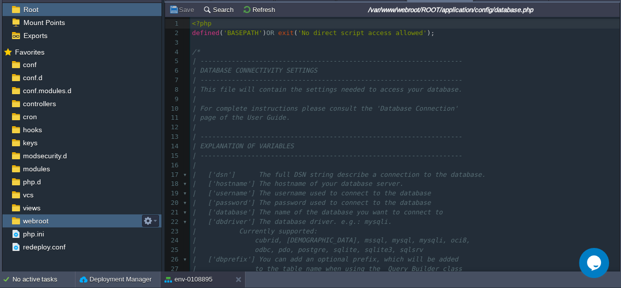
click at [36, 219] on span "webroot" at bounding box center [35, 220] width 29 height 9
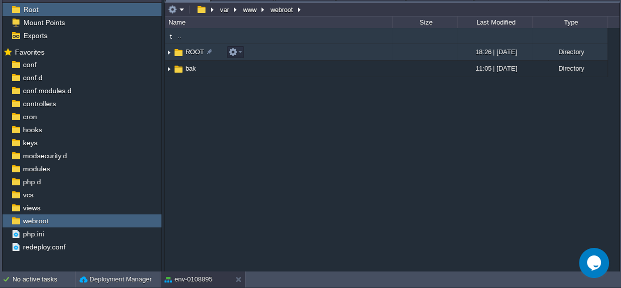
click at [181, 52] on img at bounding box center [178, 52] width 11 height 11
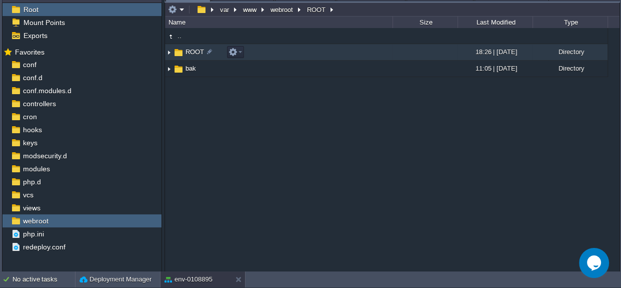
click at [181, 52] on img at bounding box center [178, 52] width 11 height 11
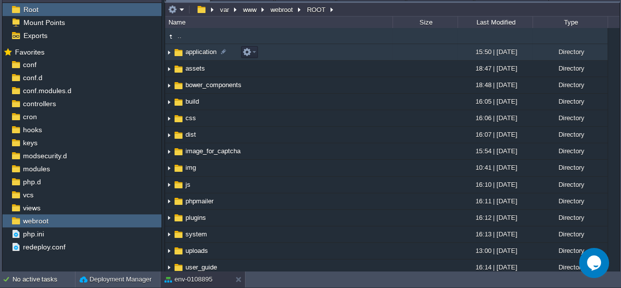
click at [199, 48] on span "application" at bounding box center [201, 52] width 34 height 9
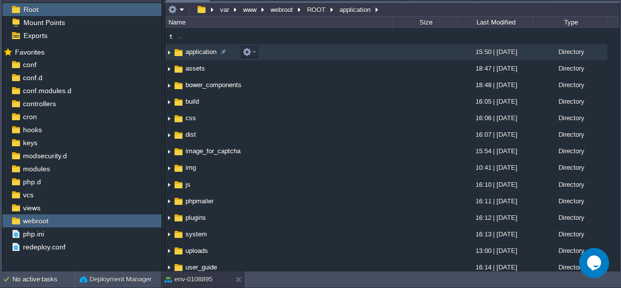
click at [199, 48] on span "application" at bounding box center [201, 52] width 34 height 9
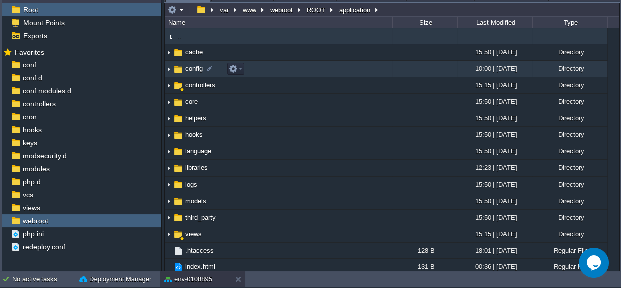
click at [200, 69] on span "config" at bounding box center [194, 68] width 21 height 9
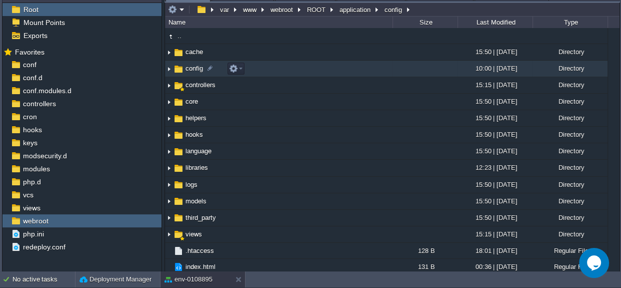
click at [200, 69] on span "config" at bounding box center [194, 68] width 21 height 9
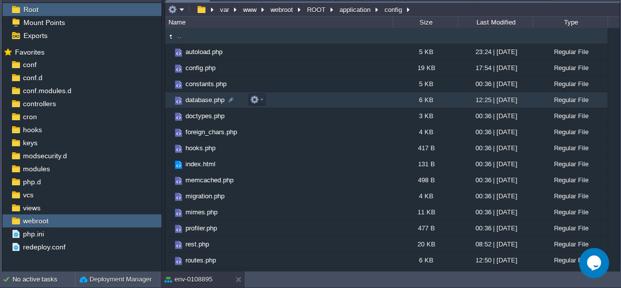
click at [195, 99] on span "database.php" at bounding box center [205, 100] width 42 height 9
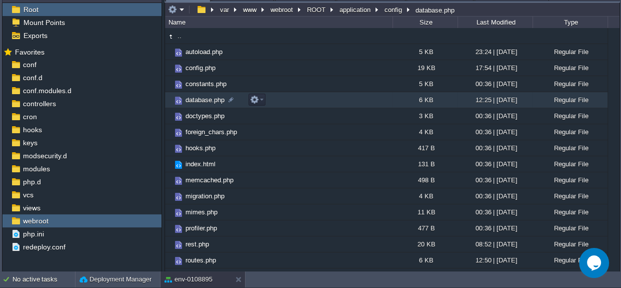
click at [195, 99] on span "database.php" at bounding box center [205, 100] width 42 height 9
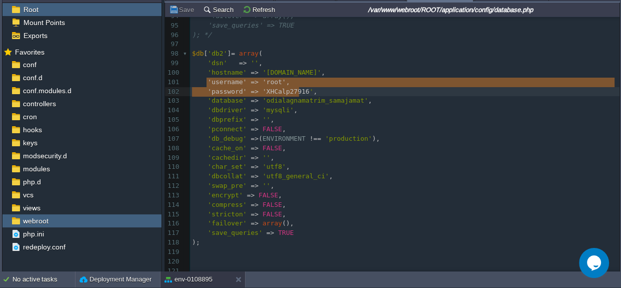
type textarea "'username' => 'root', 'password' => 'XHCalp27916',"
drag, startPoint x: 207, startPoint y: 80, endPoint x: 315, endPoint y: 90, distance: 108.5
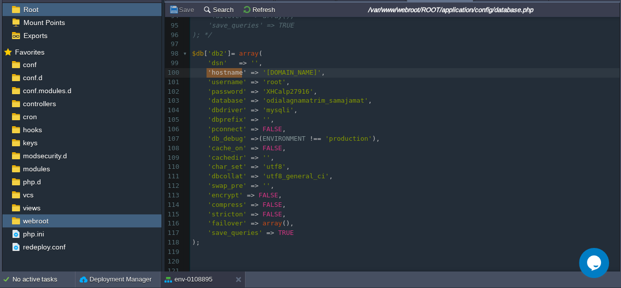
type textarea "'hostname"
drag, startPoint x: 207, startPoint y: 70, endPoint x: 240, endPoint y: 71, distance: 33.5
type textarea "hostname"
type textarea "'',"
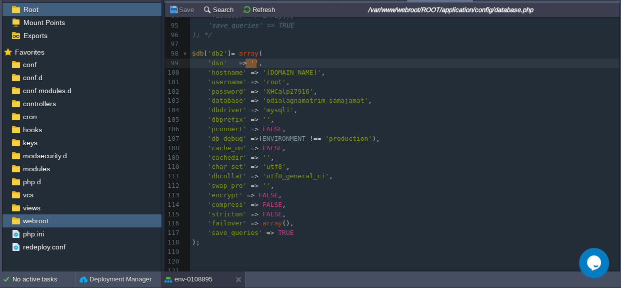
click at [298, 68] on pre "'hostname' => '[DOMAIN_NAME]' ," at bounding box center [405, 73] width 430 height 10
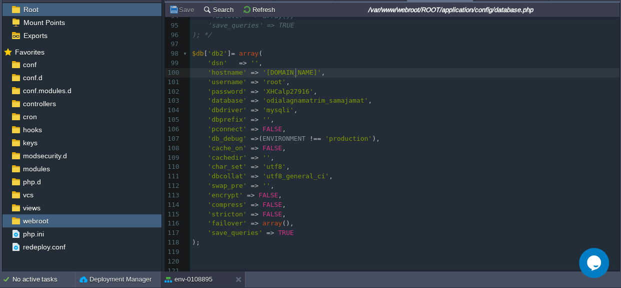
click at [296, 73] on div "x <?php 74 $query_builder = TRUE ; 75 ​ 76 /*$db['default'] = array( 77 'dsn' =…" at bounding box center [405, 91] width 430 height 537
type textarea "-"
type textarea "[DOMAIN_NAME]"
drag, startPoint x: 260, startPoint y: 72, endPoint x: 392, endPoint y: 77, distance: 131.6
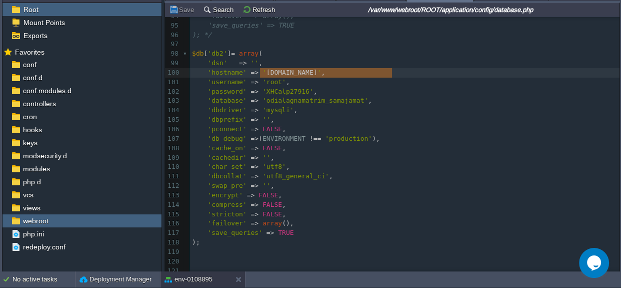
click at [272, 80] on div "x <?php 74 $query_builder = TRUE ; 75 ​ 76 /*$db['default'] = array( 77 'dsn' =…" at bounding box center [405, 91] width 430 height 537
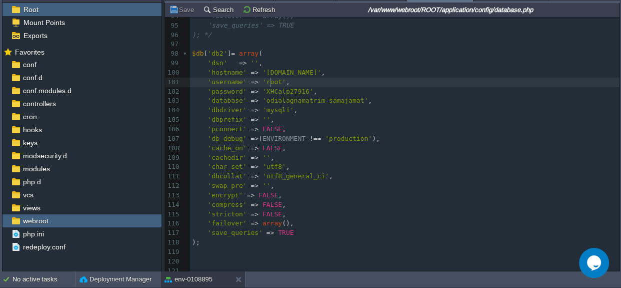
type textarea "root"
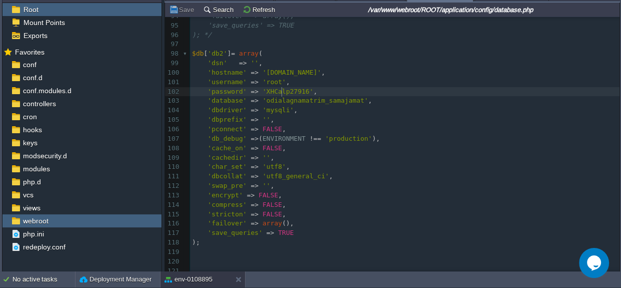
click at [283, 91] on div "x <?php 74 $query_builder = TRUE ; 75 ​ 76 /*$db['default'] = array( 77 'dsn' =…" at bounding box center [405, 91] width 430 height 537
type textarea "XHCalp27916"
